Goal: Information Seeking & Learning: Find specific page/section

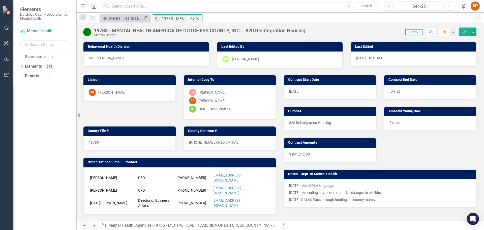
click at [197, 17] on icon "Close" at bounding box center [197, 19] width 5 height 4
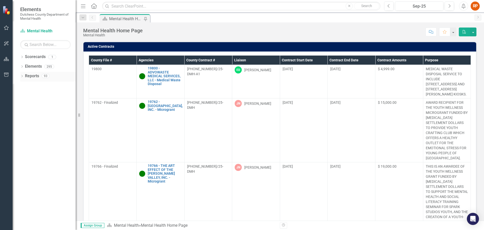
click at [22, 74] on div "Dropdown Reports 93" at bounding box center [47, 77] width 55 height 10
click at [6, 27] on icon "button" at bounding box center [6, 27] width 5 height 5
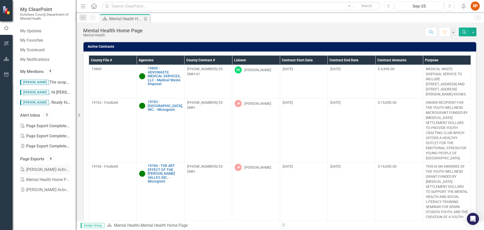
click at [43, 170] on link "PDF [PERSON_NAME] Active Contracts" at bounding box center [45, 169] width 50 height 10
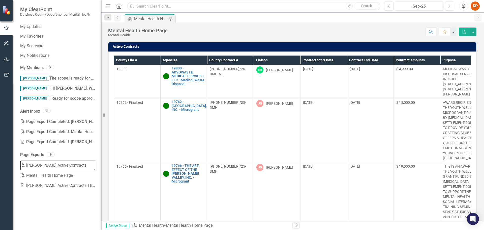
drag, startPoint x: 77, startPoint y: 165, endPoint x: 101, endPoint y: 165, distance: 23.7
click at [101, 165] on div "Resize" at bounding box center [103, 115] width 4 height 230
click at [38, 165] on link "PDF [PERSON_NAME] Active Contracts" at bounding box center [57, 165] width 75 height 10
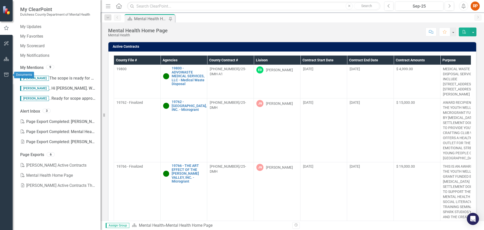
click at [5, 75] on icon "button" at bounding box center [6, 75] width 5 height 4
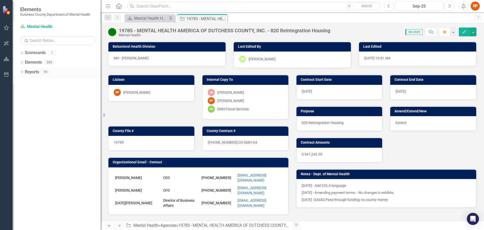
click at [35, 72] on link "Reports" at bounding box center [32, 72] width 14 height 6
click at [24, 72] on div "Dropdown Reports 93" at bounding box center [60, 73] width 80 height 10
click at [21, 70] on div "Dropdown" at bounding box center [22, 72] width 4 height 4
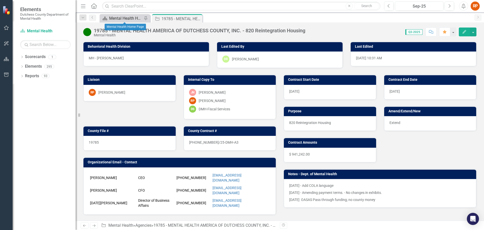
click at [120, 20] on div "Mental Health Home Page" at bounding box center [125, 18] width 33 height 6
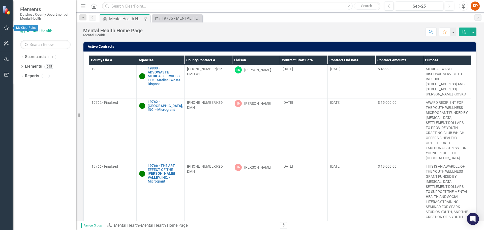
click at [6, 26] on icon "button" at bounding box center [6, 28] width 5 height 4
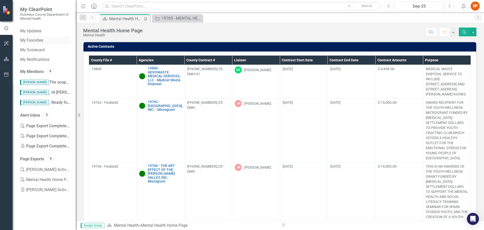
click at [32, 37] on div "My Favorites" at bounding box center [45, 40] width 50 height 8
click at [41, 170] on link "PDF [PERSON_NAME] Active Contracts" at bounding box center [45, 169] width 50 height 10
click at [237, 60] on th "Liaison" at bounding box center [256, 59] width 48 height 9
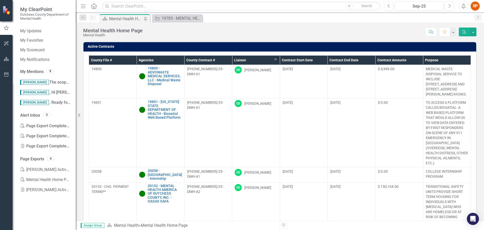
click at [273, 59] on th "Liaison Sort Ascending" at bounding box center [256, 59] width 48 height 9
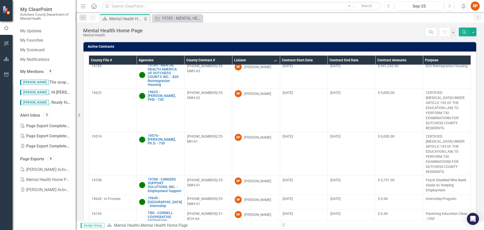
scroll to position [162, 0]
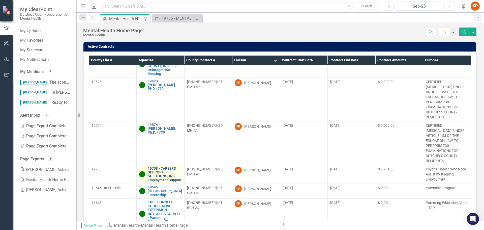
click at [163, 168] on link "19708 - CAREERS SUPPORT SOLUTIONS, INC. - Employment Support" at bounding box center [165, 174] width 34 height 16
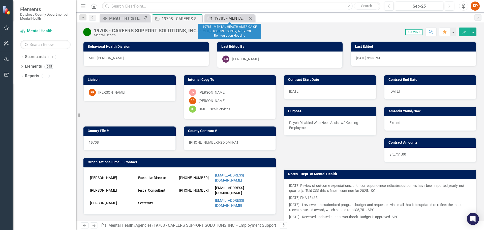
click at [227, 17] on div "19785 - MENTAL HEALTH AMERICA OF DUTCHESS COUNTY, INC. - 820 Reintegration Hous…" at bounding box center [230, 18] width 33 height 6
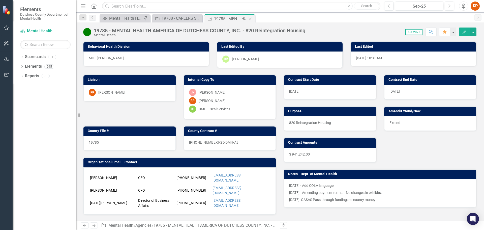
click at [250, 17] on icon "Close" at bounding box center [250, 19] width 5 height 4
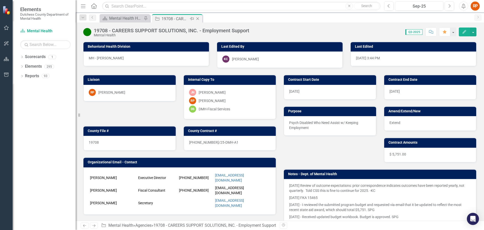
click at [171, 20] on div "19708 - CAREERS SUPPORT SOLUTIONS, INC. - Employment Support" at bounding box center [175, 19] width 27 height 6
click at [93, 17] on icon "Previous" at bounding box center [93, 17] width 4 height 3
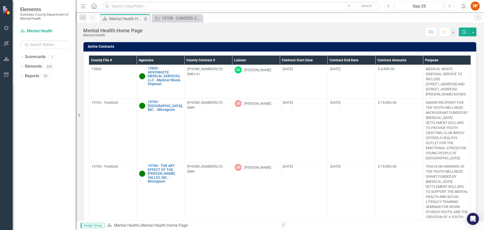
click at [242, 59] on th "Liaison" at bounding box center [256, 59] width 48 height 9
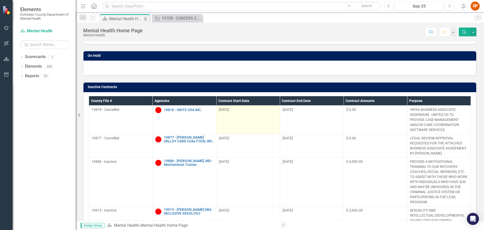
scroll to position [101, 0]
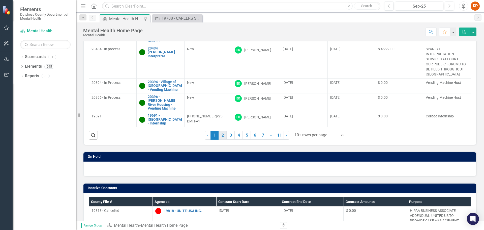
click at [221, 134] on link "2" at bounding box center [223, 135] width 8 height 9
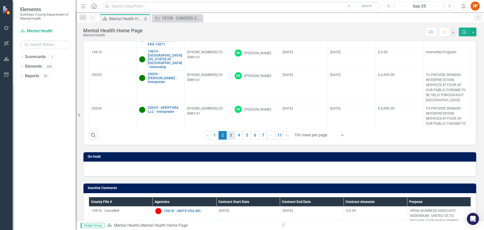
click at [230, 135] on link "3" at bounding box center [231, 135] width 8 height 9
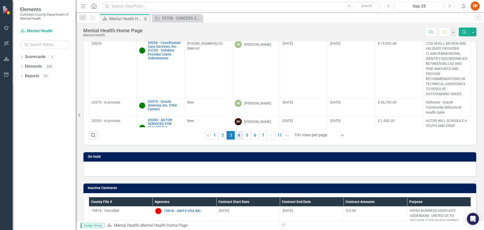
click at [238, 133] on link "4" at bounding box center [239, 135] width 8 height 9
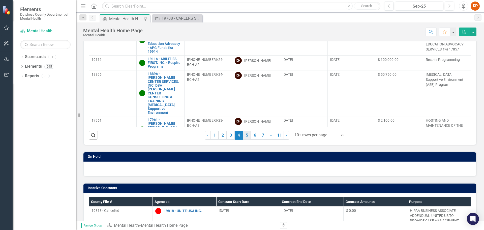
click at [246, 133] on link "5" at bounding box center [247, 135] width 8 height 9
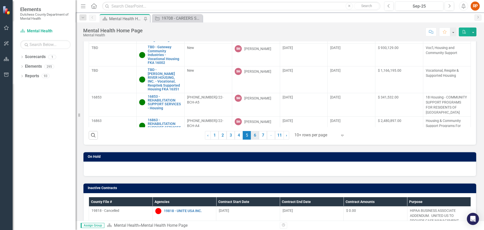
click at [254, 136] on link "6" at bounding box center [255, 135] width 8 height 9
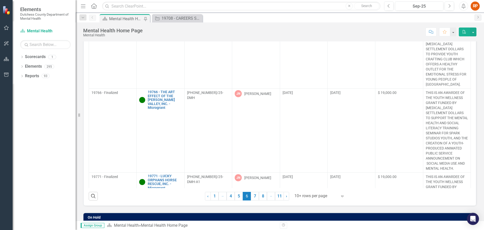
scroll to position [39, 0]
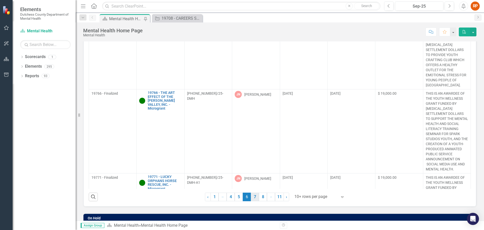
click at [254, 195] on link "7" at bounding box center [255, 196] width 8 height 9
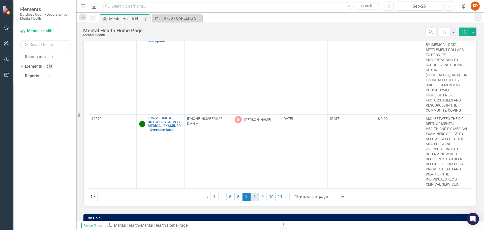
click at [253, 196] on link "8" at bounding box center [255, 196] width 8 height 9
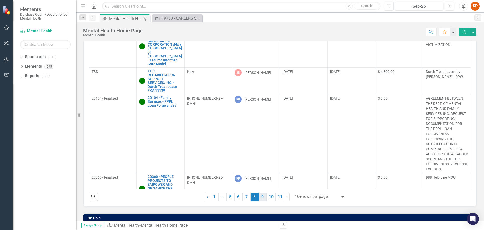
click at [262, 195] on link "9" at bounding box center [263, 196] width 8 height 9
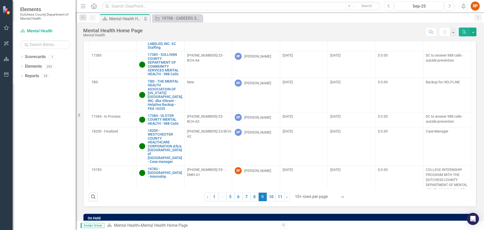
scroll to position [154, 0]
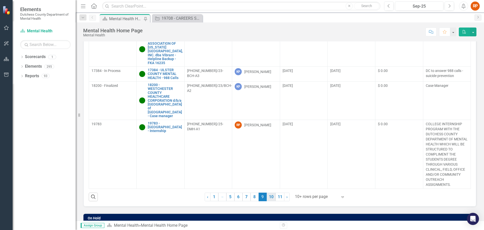
click at [270, 196] on link "10" at bounding box center [271, 196] width 9 height 9
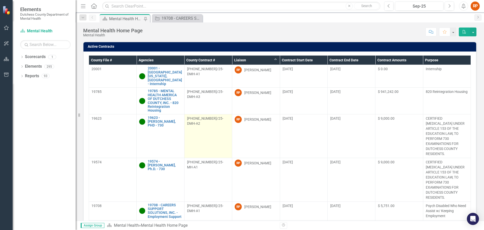
scroll to position [101, 0]
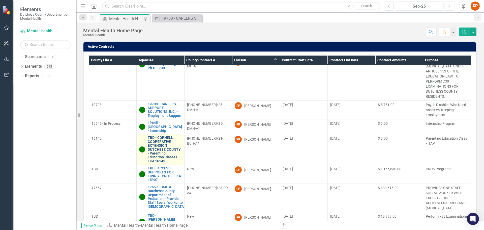
click at [161, 154] on link "TBD - CORNELL COOPERATIVE EXTENSION DUTCHESS COUNTY - Parenting Education Class…" at bounding box center [165, 149] width 34 height 27
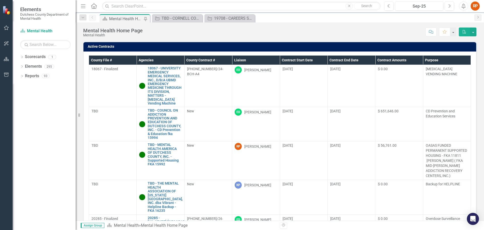
click at [241, 60] on th "Liaison" at bounding box center [256, 59] width 48 height 9
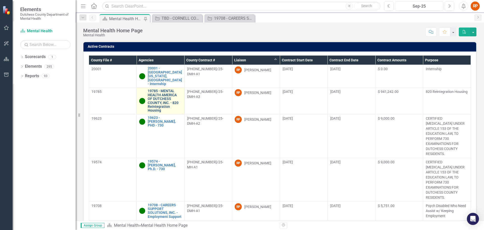
scroll to position [101, 0]
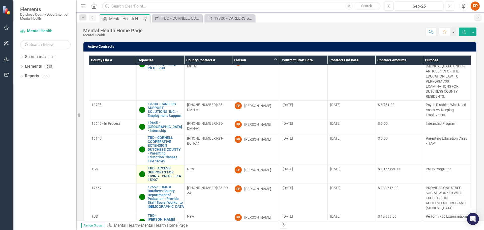
click at [160, 182] on link "TBD - ACCESS SUPPORTS FOR LIVING - PRO'S - FKA 15907" at bounding box center [165, 174] width 34 height 16
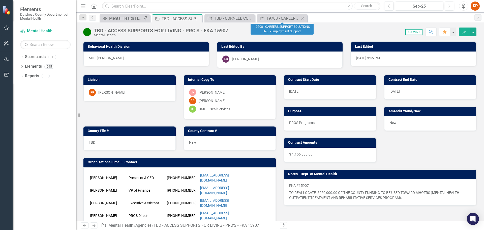
click at [303, 17] on icon "Close" at bounding box center [302, 18] width 5 height 4
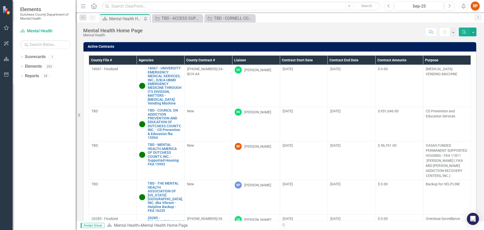
click at [240, 59] on th "Liaison" at bounding box center [256, 59] width 48 height 9
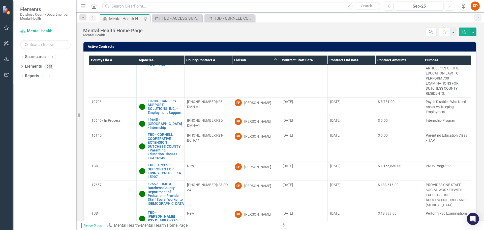
scroll to position [101, 0]
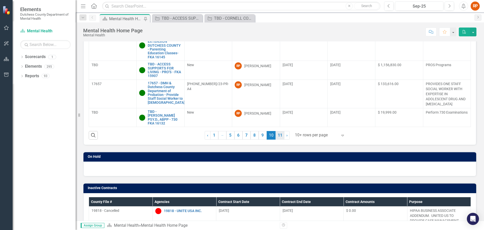
click at [277, 135] on link "11" at bounding box center [280, 135] width 9 height 9
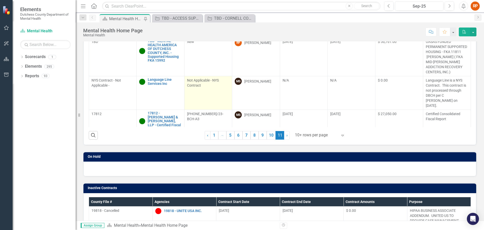
scroll to position [0, 0]
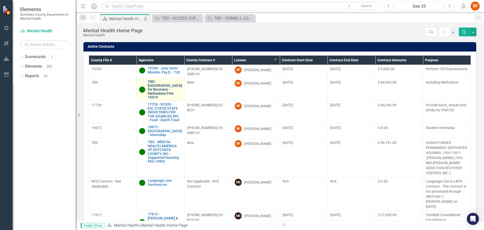
click at [158, 84] on link "TBD - [GEOGRAPHIC_DATA] for Recovery - Methadone FKA 15973" at bounding box center [165, 89] width 34 height 19
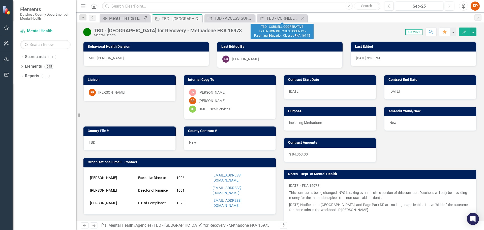
click at [304, 17] on icon "Close" at bounding box center [302, 18] width 5 height 4
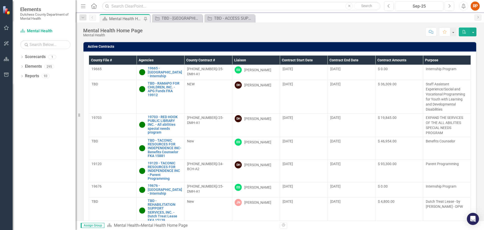
click at [240, 60] on th "Liaison" at bounding box center [256, 59] width 48 height 9
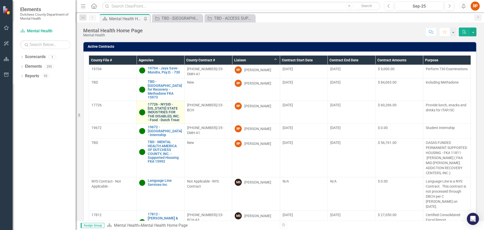
click at [159, 103] on link "17726 - NYSID - [US_STATE] STATE INDUSTRIES FOR THE DISABLED, INC. - Food - Dut…" at bounding box center [165, 111] width 34 height 19
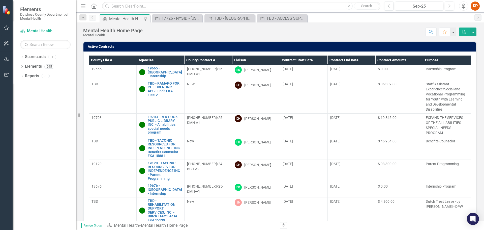
click at [242, 59] on th "Liaison" at bounding box center [256, 59] width 48 height 9
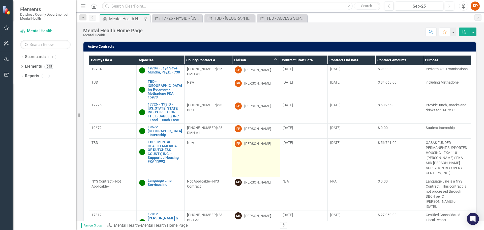
click at [247, 141] on div "[PERSON_NAME]" at bounding box center [257, 143] width 27 height 5
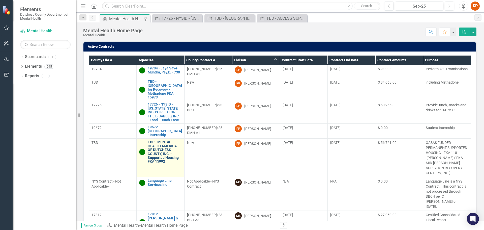
click at [167, 140] on link "TBD - MENTAL HEALTH AMERICA OF DUTCHESS COUNTY, INC. - Supported Housing FKA 15…" at bounding box center [165, 151] width 34 height 23
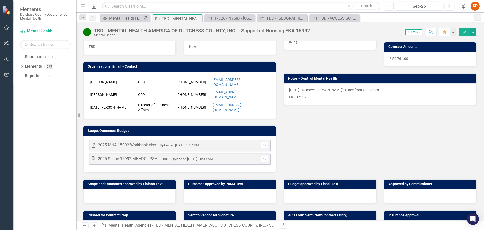
scroll to position [101, 0]
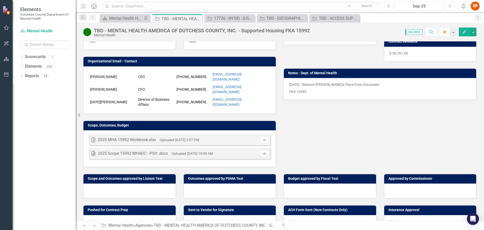
click at [263, 151] on icon at bounding box center [264, 152] width 3 height 3
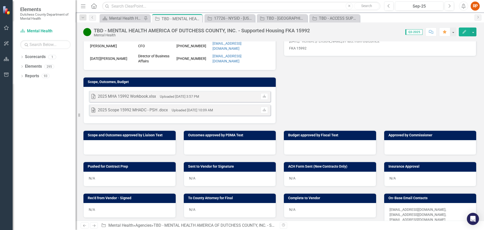
scroll to position [0, 0]
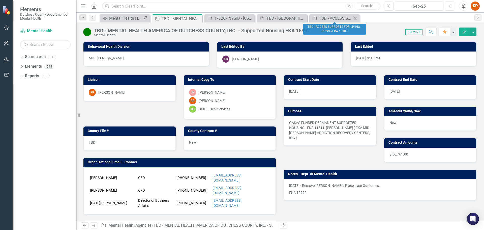
click at [354, 17] on icon at bounding box center [355, 18] width 3 height 3
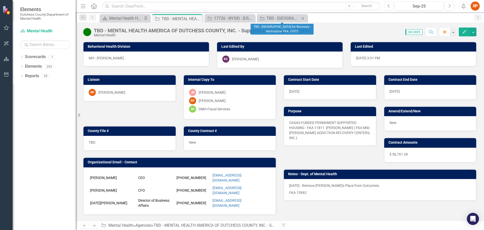
click at [303, 17] on icon "Close" at bounding box center [302, 18] width 5 height 4
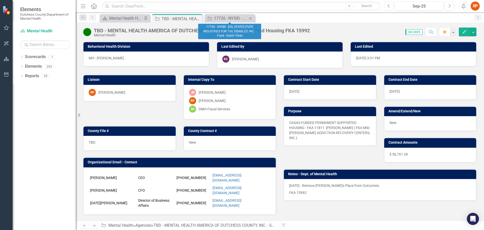
click at [250, 17] on icon "Close" at bounding box center [250, 18] width 5 height 4
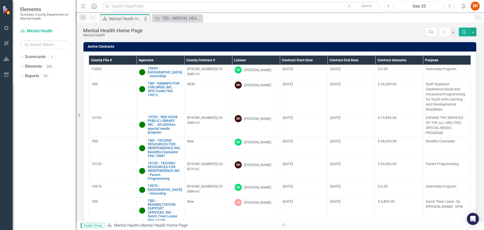
click at [240, 59] on th "Liaison" at bounding box center [256, 59] width 48 height 9
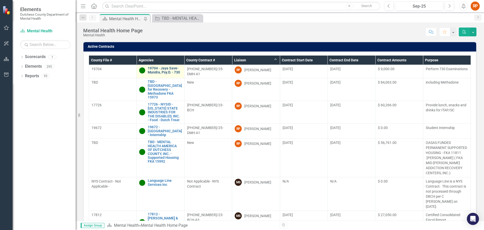
click at [165, 67] on link "19704 - Jaya Save-Mundra, Psy.D. - 730" at bounding box center [165, 70] width 34 height 8
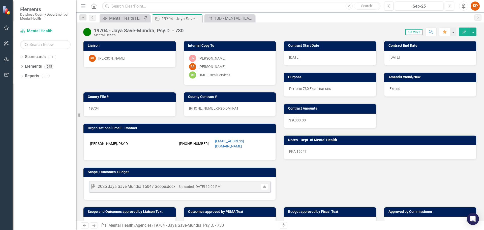
scroll to position [43, 0]
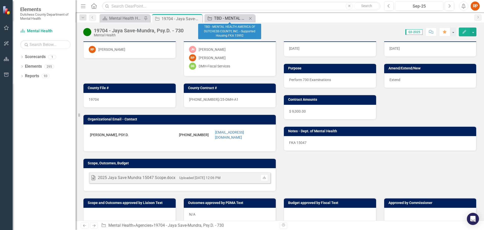
click at [234, 17] on div "TBD - MENTAL HEALTH AMERICA OF DUTCHESS COUNTY, INC. - Supported Housing FKA 15…" at bounding box center [230, 18] width 33 height 6
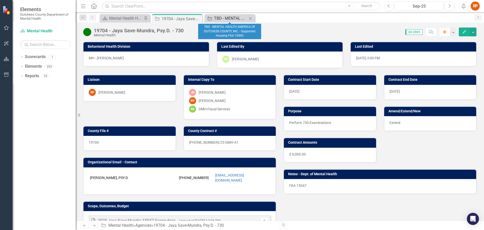
click at [231, 18] on div "TBD - MENTAL HEALTH AMERICA OF DUTCHESS COUNTY, INC. - Supported Housing FKA 15…" at bounding box center [230, 18] width 33 height 6
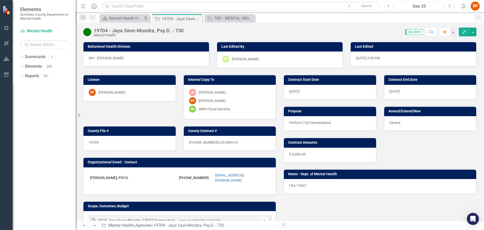
scroll to position [101, 0]
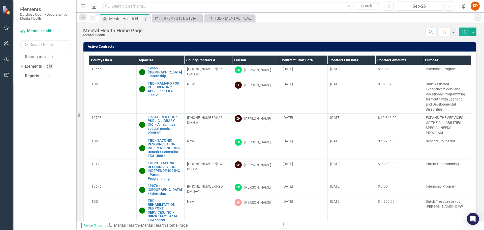
click at [243, 58] on th "Liaison" at bounding box center [256, 59] width 48 height 9
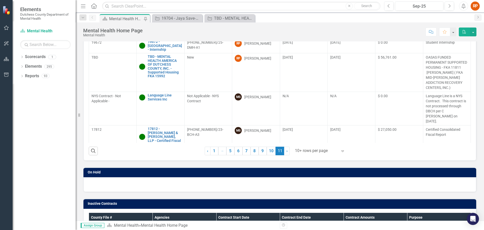
scroll to position [87, 0]
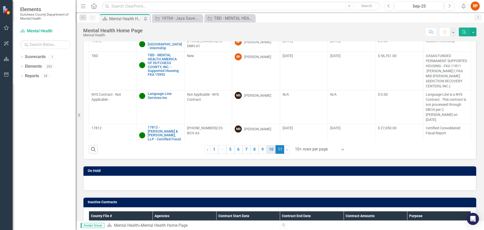
click at [272, 145] on link "10" at bounding box center [271, 149] width 9 height 9
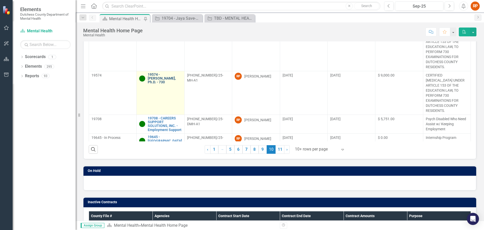
click at [157, 81] on link "19574 - [PERSON_NAME], Ph.D. - 730" at bounding box center [165, 79] width 34 height 12
